Goal: Task Accomplishment & Management: Complete application form

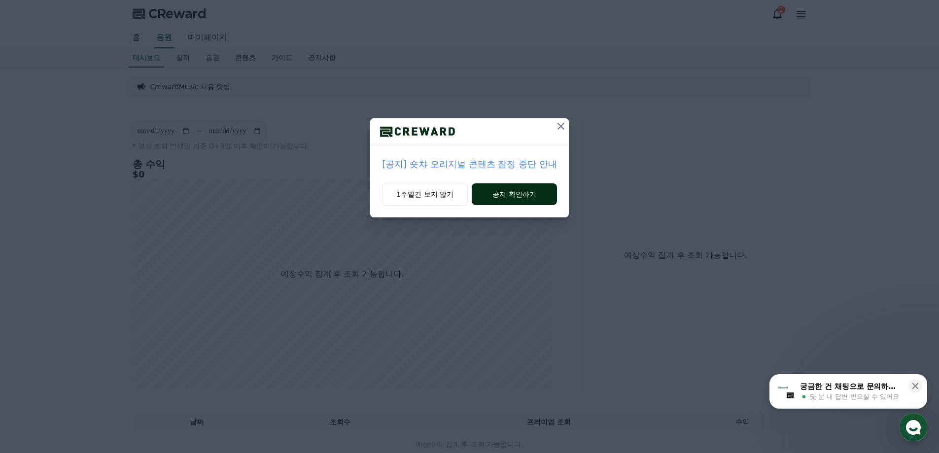
click at [490, 195] on button "공지 확인하기" at bounding box center [514, 194] width 85 height 22
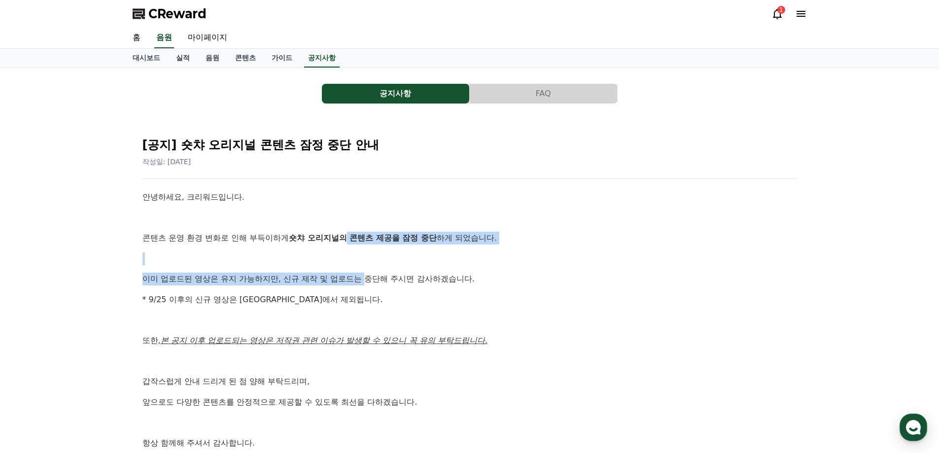
drag, startPoint x: 349, startPoint y: 243, endPoint x: 367, endPoint y: 275, distance: 36.9
click at [367, 275] on div "안녕하세요, 크리워드입니다. 콘텐츠 운영 환경 변화로 인해 부득이하게 숏챠 오리지널의 콘텐츠 제공을 잠정 중단 하게 되었습니다. 이미 업로드된…" at bounding box center [469, 330] width 655 height 279
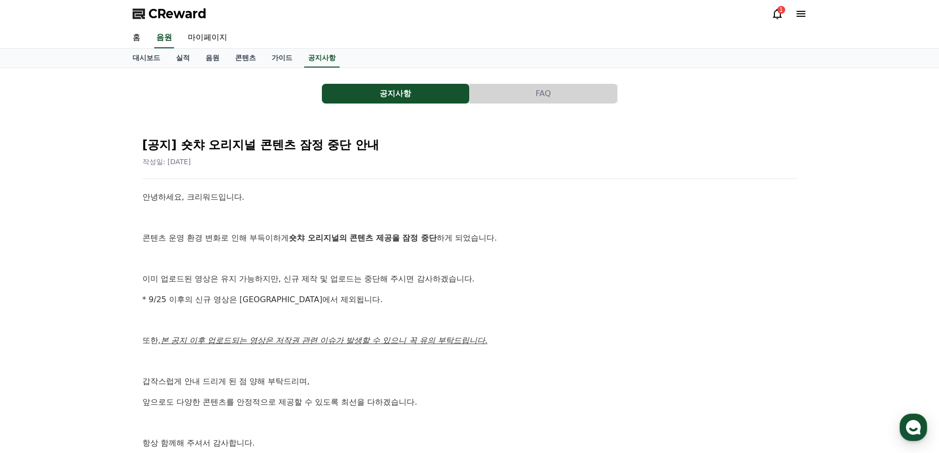
click at [399, 269] on div "안녕하세요, 크리워드입니다. 콘텐츠 운영 환경 변화로 인해 부득이하게 숏챠 오리지널의 콘텐츠 제공을 잠정 중단 하게 되었습니다. 이미 업로드된…" at bounding box center [469, 330] width 655 height 279
click at [207, 56] on link "음원" at bounding box center [213, 58] width 30 height 19
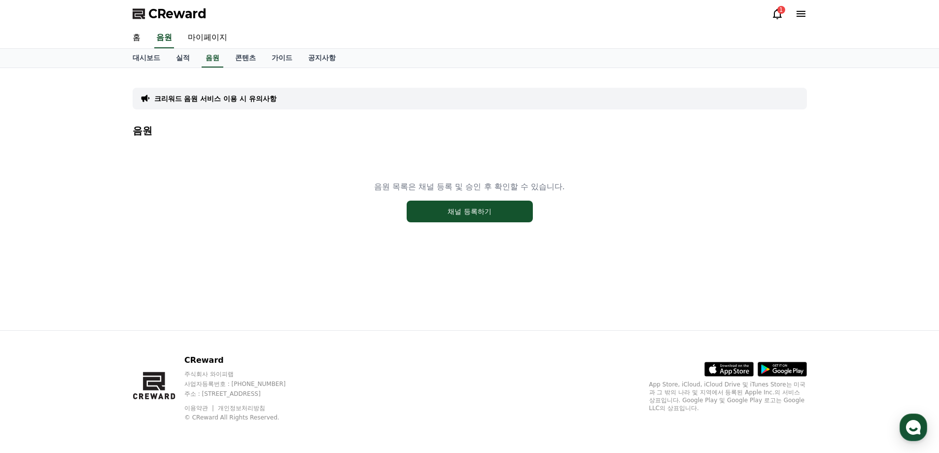
click at [778, 16] on icon at bounding box center [777, 14] width 12 height 12
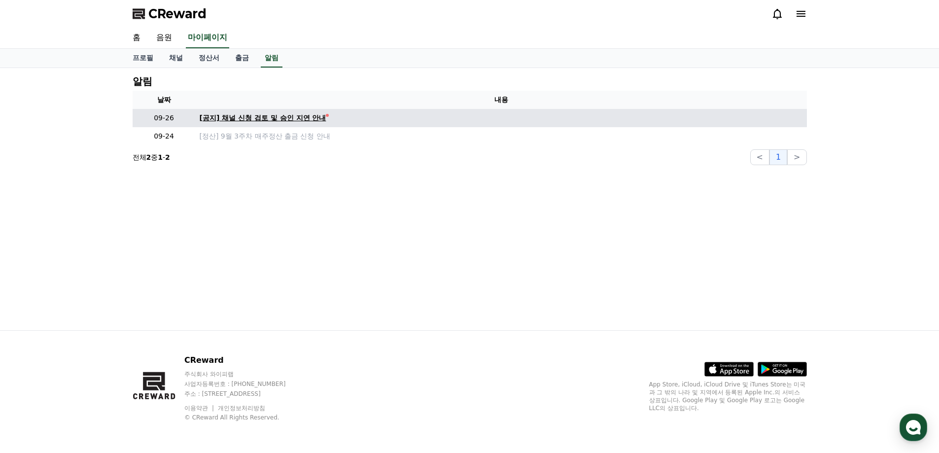
click at [306, 116] on div "[공지] 채널 신청 검토 및 승인 지연 안내" at bounding box center [263, 118] width 127 height 10
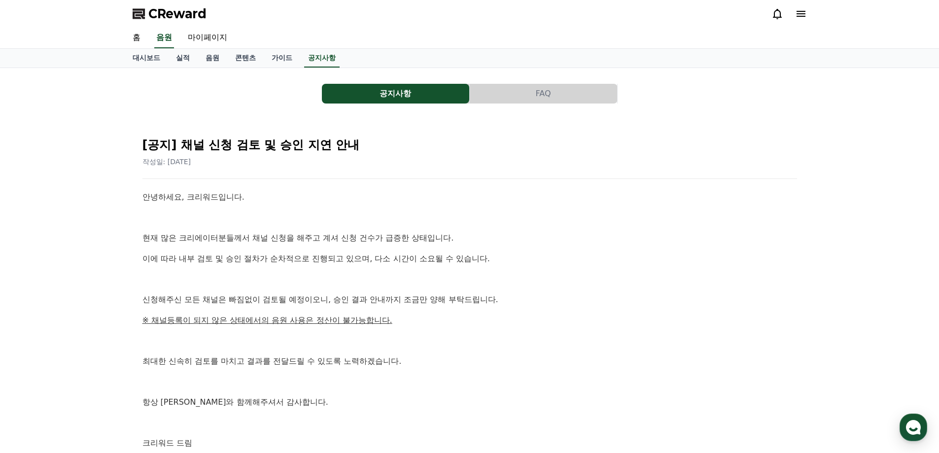
click at [531, 289] on div "안녕하세요, 크리워드입니다. 현재 많은 크리에이터분들께서 채널 신청을 해주고 계셔 신청 건수가 급증한 상태입니다. 이에 따라 내부 검토 및 승…" at bounding box center [469, 320] width 655 height 259
click at [215, 54] on link "음원" at bounding box center [213, 58] width 30 height 19
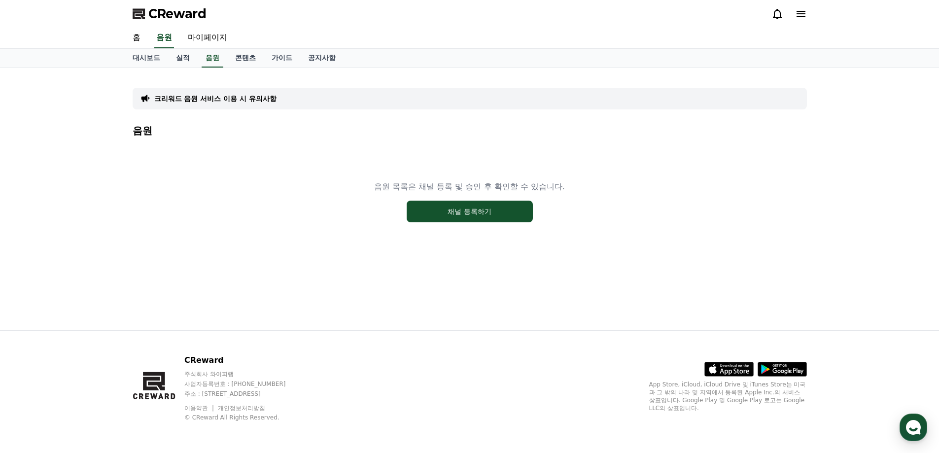
drag, startPoint x: 427, startPoint y: 205, endPoint x: 179, endPoint y: 82, distance: 276.7
click at [156, 135] on div "음원 음원 목록은 채널 등록 및 승인 후 확인할 수 있습니다. 채널 등록하기" at bounding box center [470, 194] width 674 height 138
drag, startPoint x: 485, startPoint y: 209, endPoint x: 493, endPoint y: 214, distance: 10.4
click at [485, 209] on button "채널 등록하기" at bounding box center [470, 212] width 126 height 22
